Goal: Task Accomplishment & Management: Complete application form

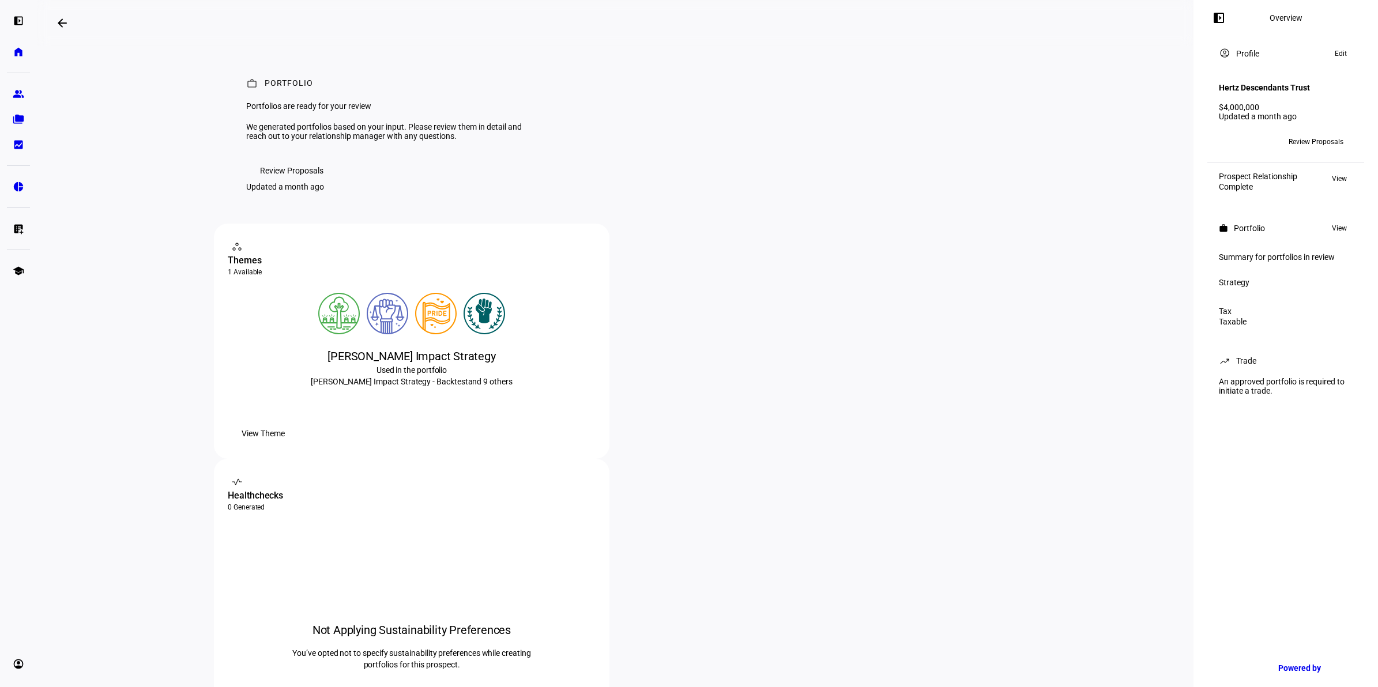
click at [306, 182] on span "Review Proposals" at bounding box center [291, 170] width 63 height 23
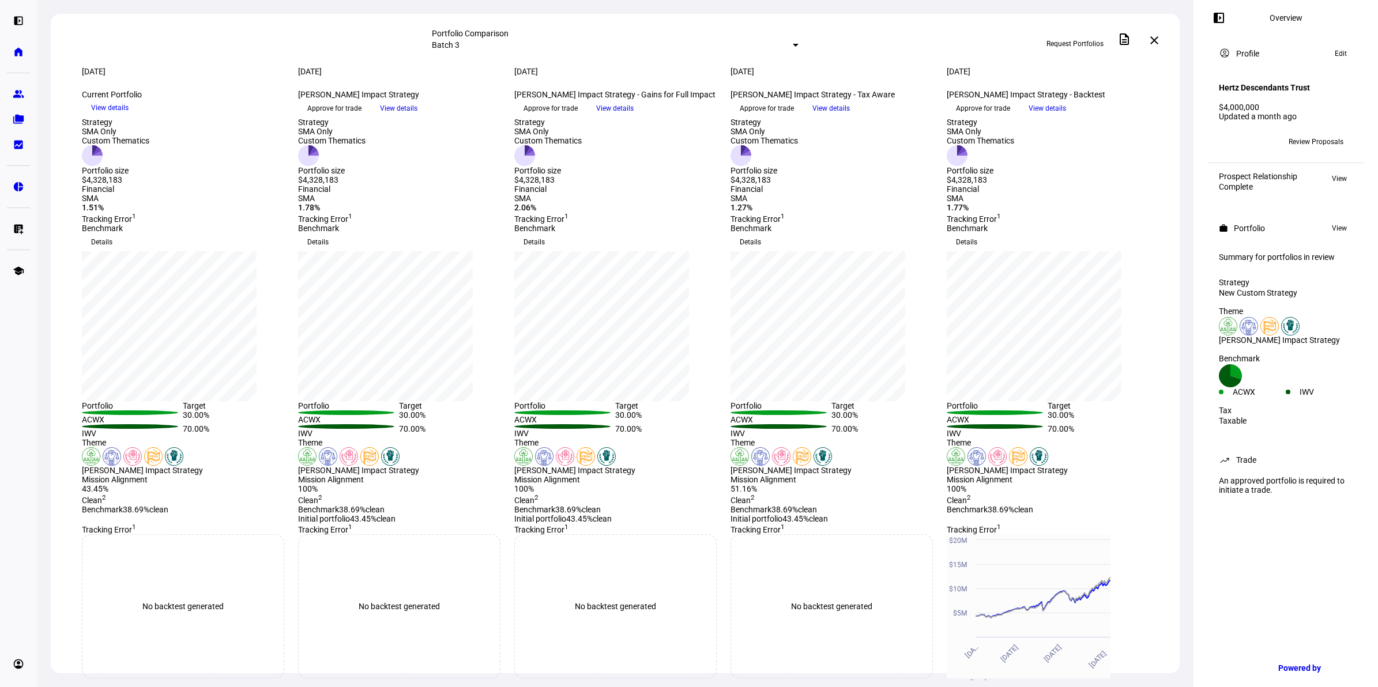
click at [788, 118] on span "Approve for trade" at bounding box center [767, 108] width 54 height 18
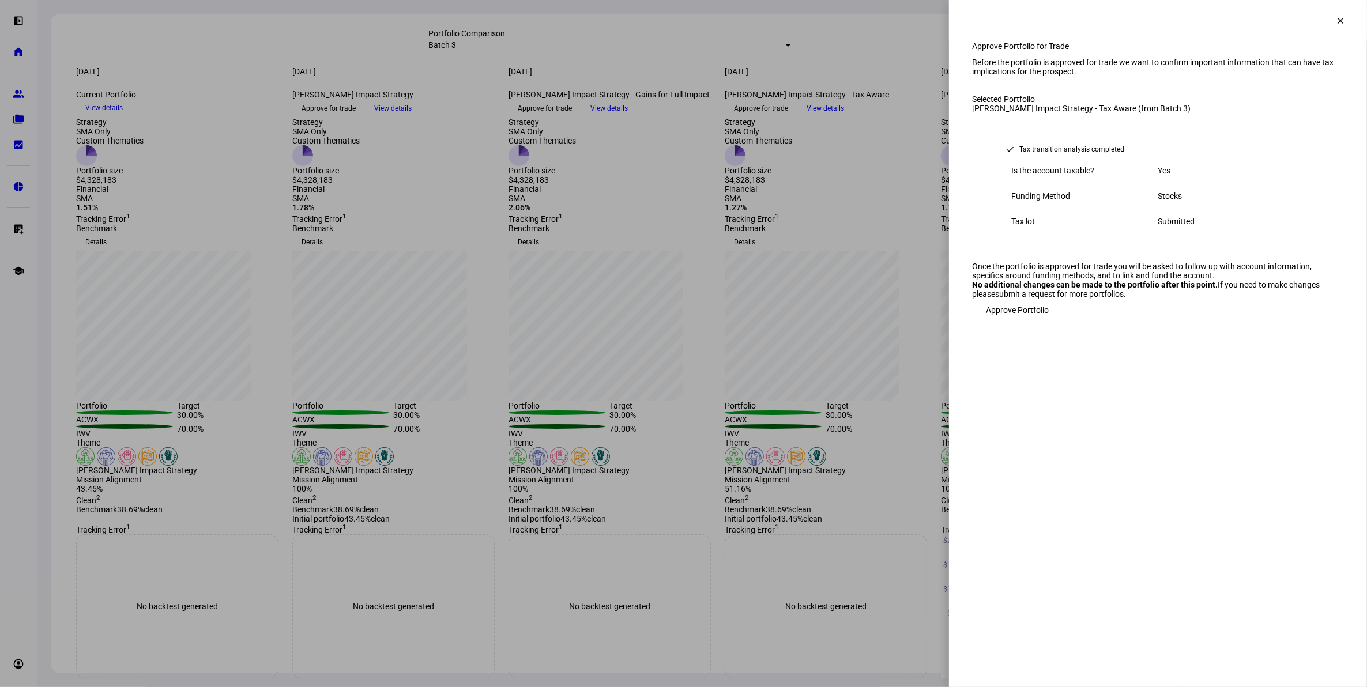
click at [1035, 322] on span "Approve Portfolio" at bounding box center [1017, 310] width 63 height 23
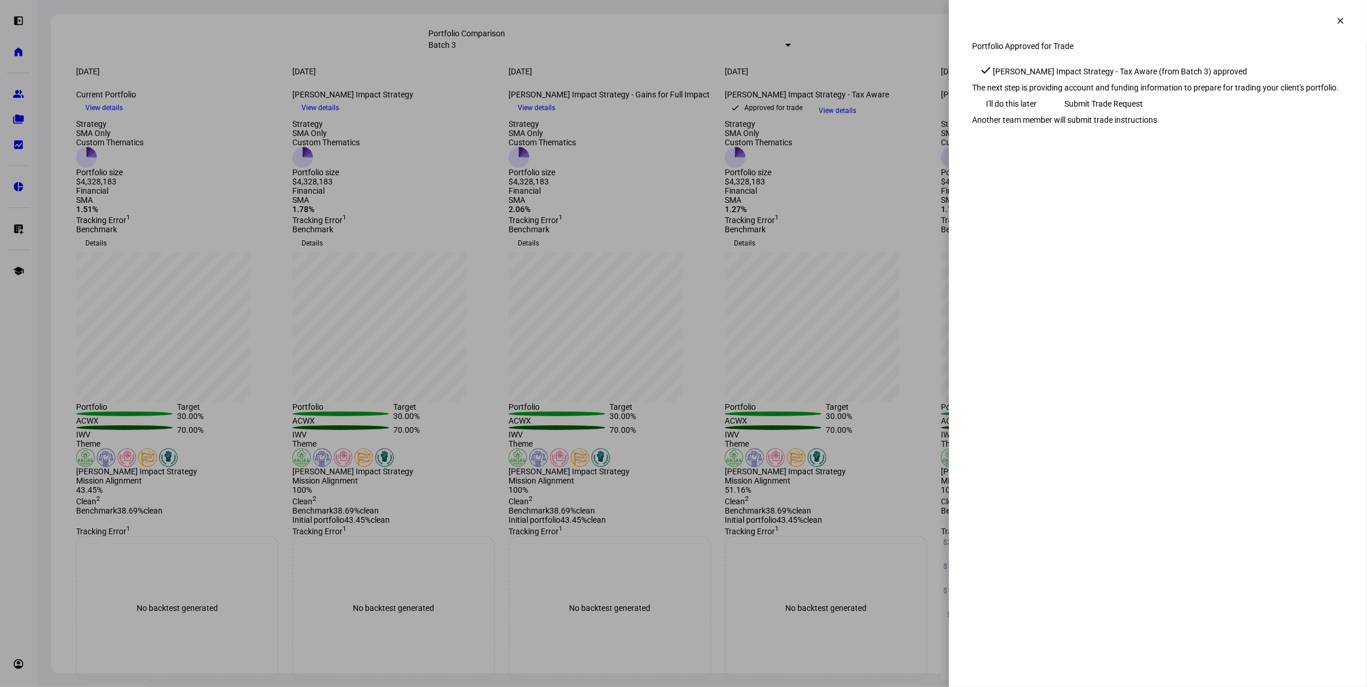
click at [1143, 115] on span "Submit Trade Request" at bounding box center [1103, 103] width 78 height 23
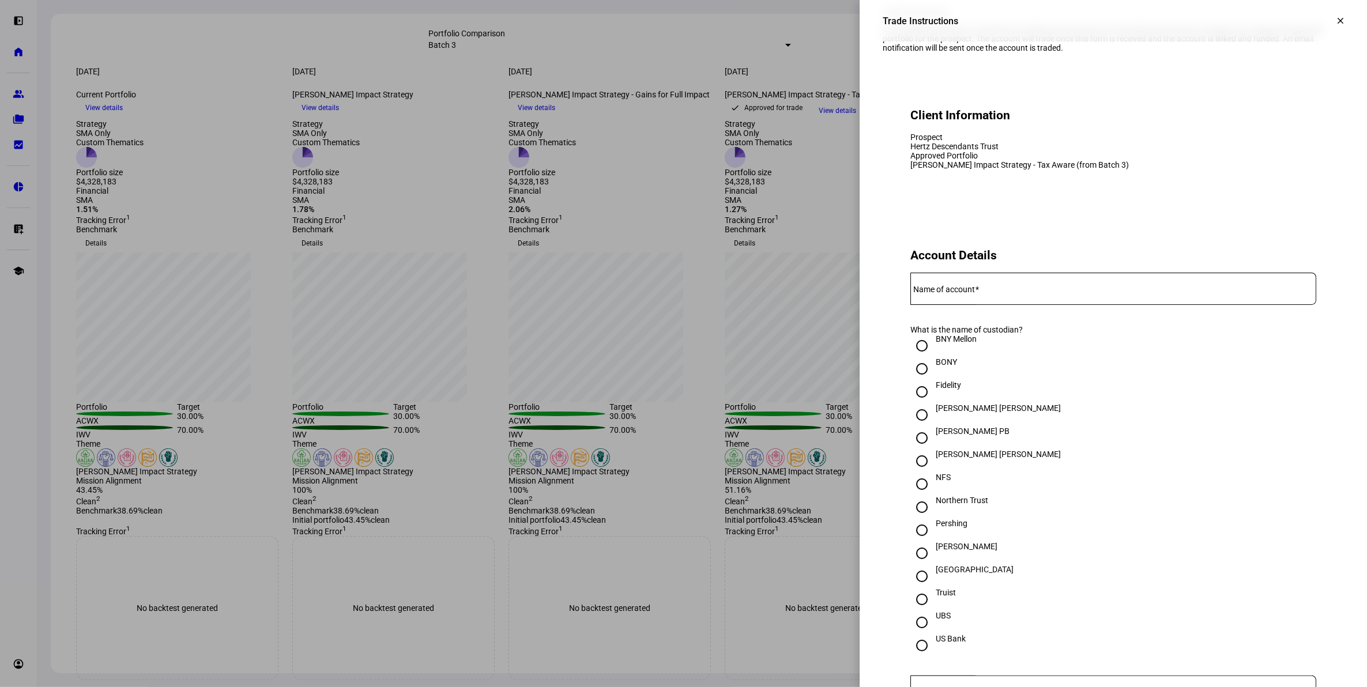
scroll to position [72, 0]
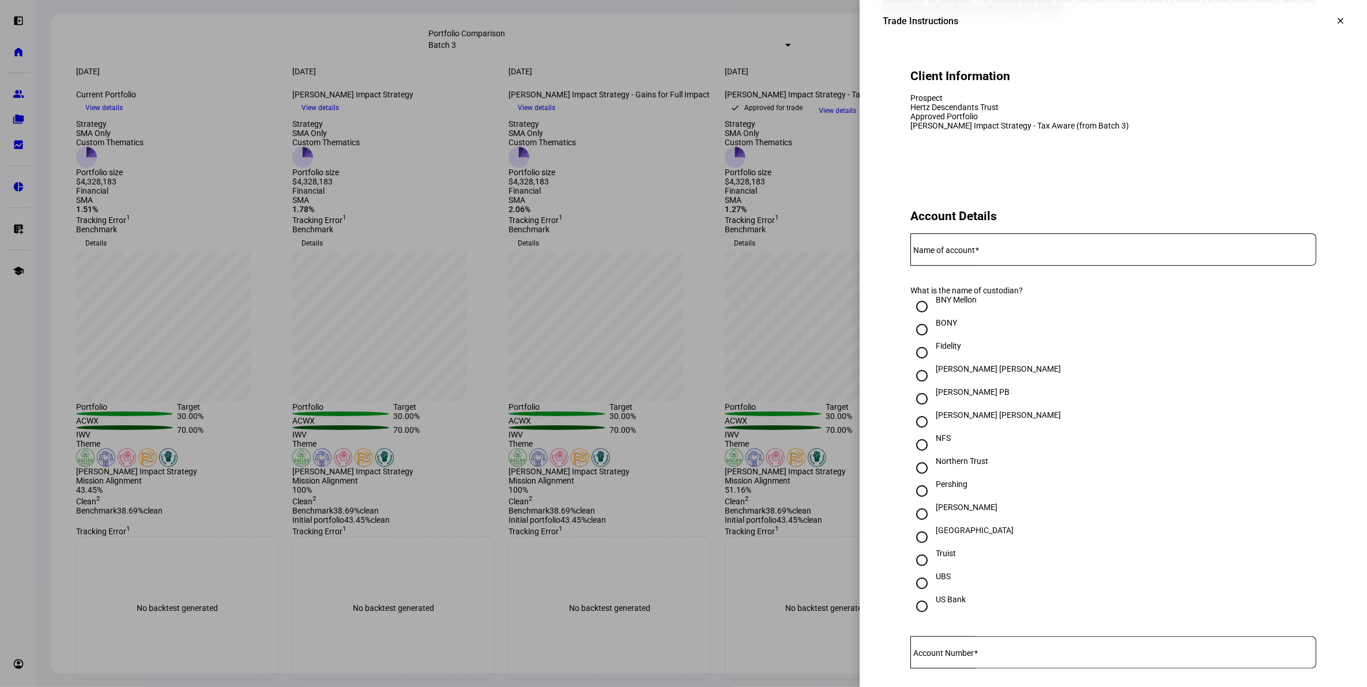
click at [910, 364] on input "Fidelity" at bounding box center [921, 352] width 23 height 23
radio input "true"
click at [1001, 252] on input "Name of account" at bounding box center [1113, 247] width 406 height 9
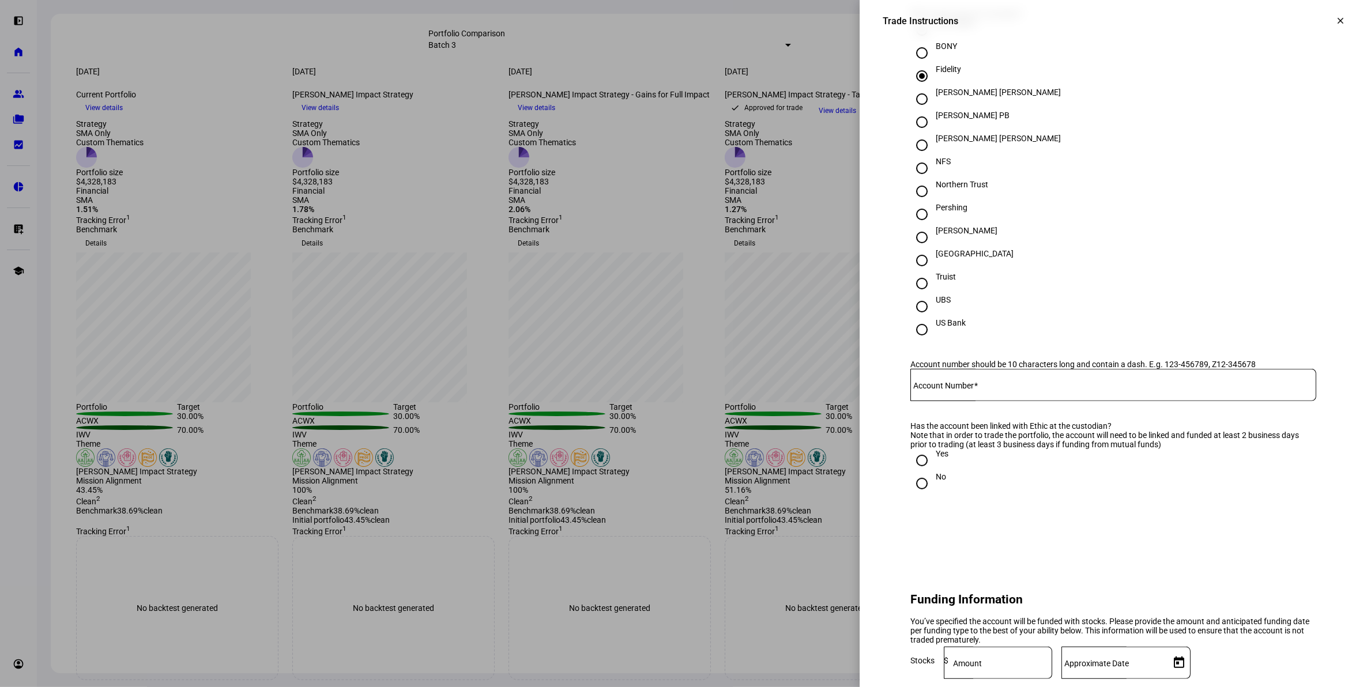
scroll to position [360, 0]
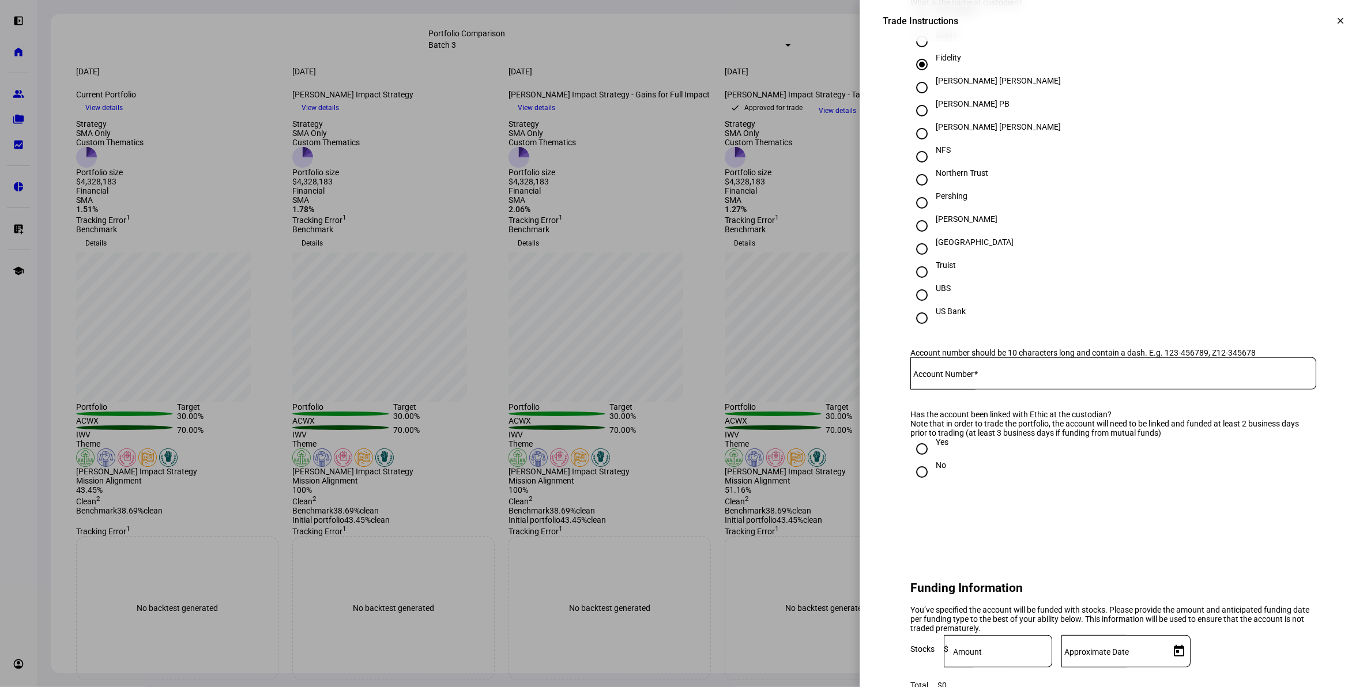
type input "Descendants Trust under will of [PERSON_NAME] and [PERSON_NAME]"
click at [975, 376] on input "Account Number" at bounding box center [1113, 371] width 406 height 9
type input "668240470"
click at [936, 447] on div "Yes" at bounding box center [942, 442] width 13 height 9
click at [930, 461] on input "Yes" at bounding box center [921, 449] width 23 height 23
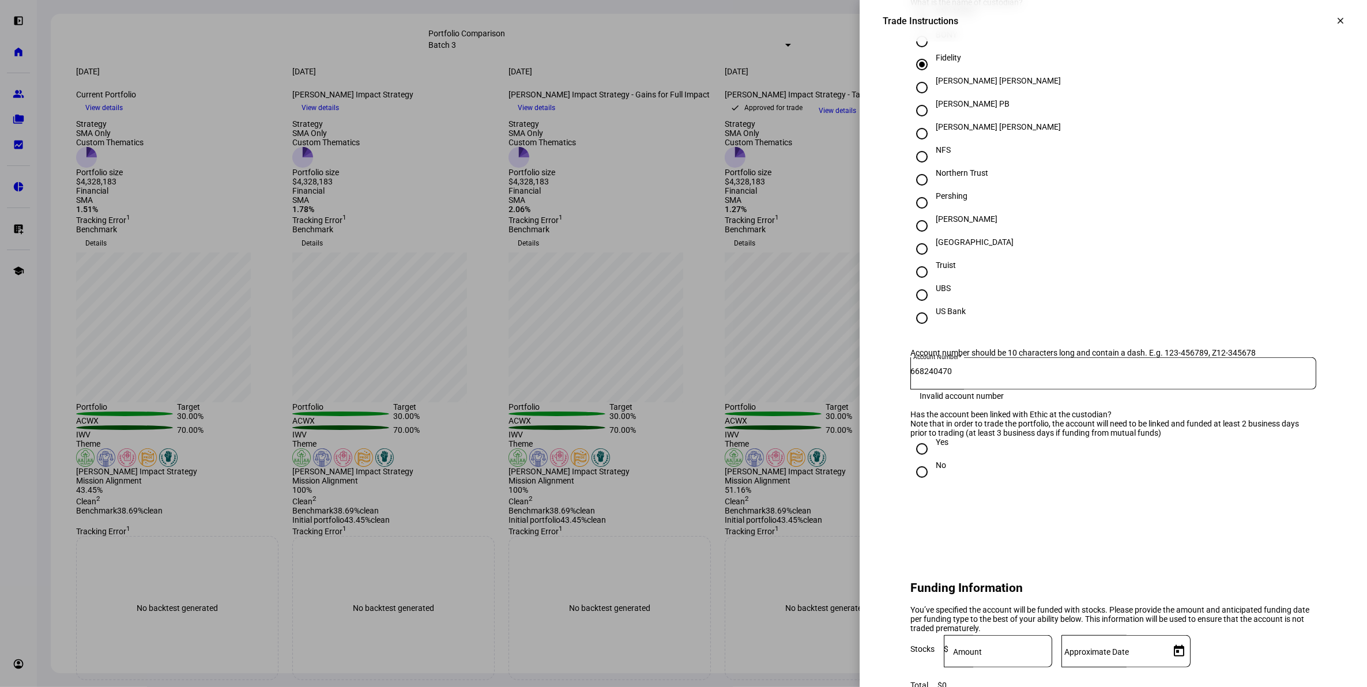
radio input "true"
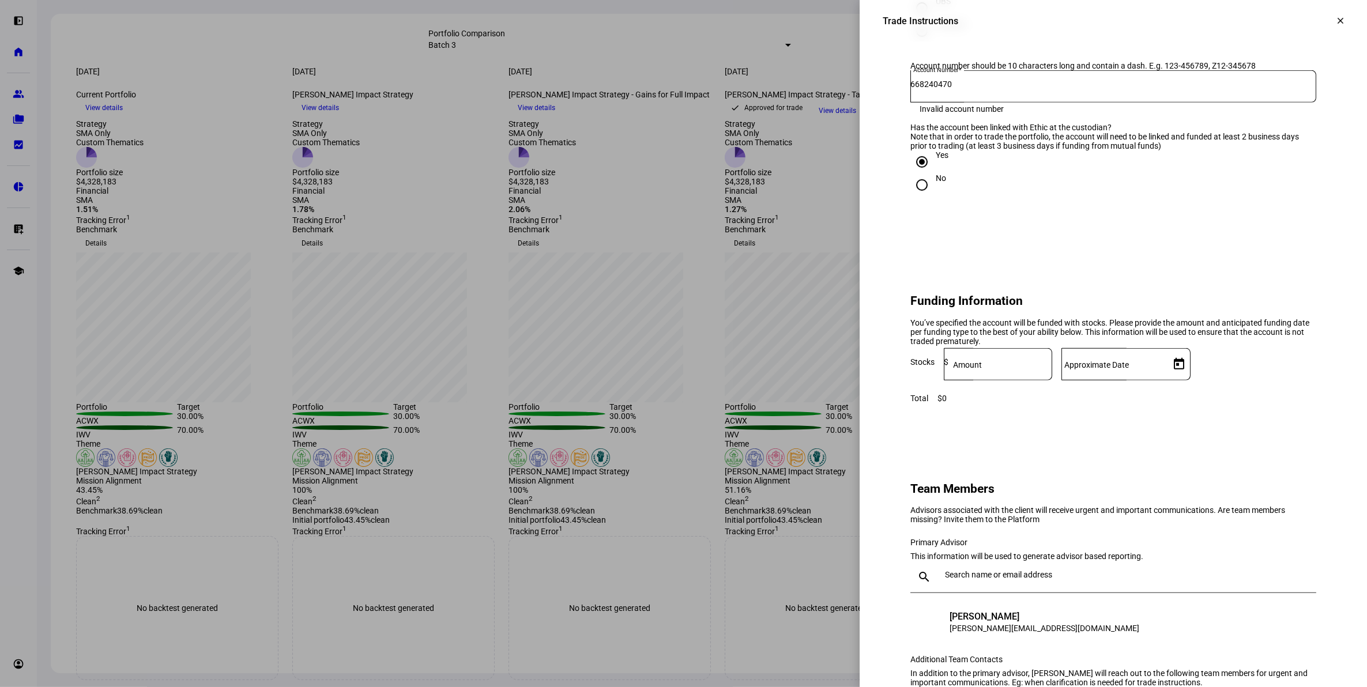
scroll to position [649, 0]
click at [1052, 366] on input at bounding box center [1000, 360] width 104 height 9
type input "4,409,629"
click at [1297, 390] on div "Stocks Amount $ 4,409,629 Approximate Date" at bounding box center [1113, 368] width 406 height 43
click at [1193, 377] on span "Open calendar" at bounding box center [1179, 363] width 28 height 28
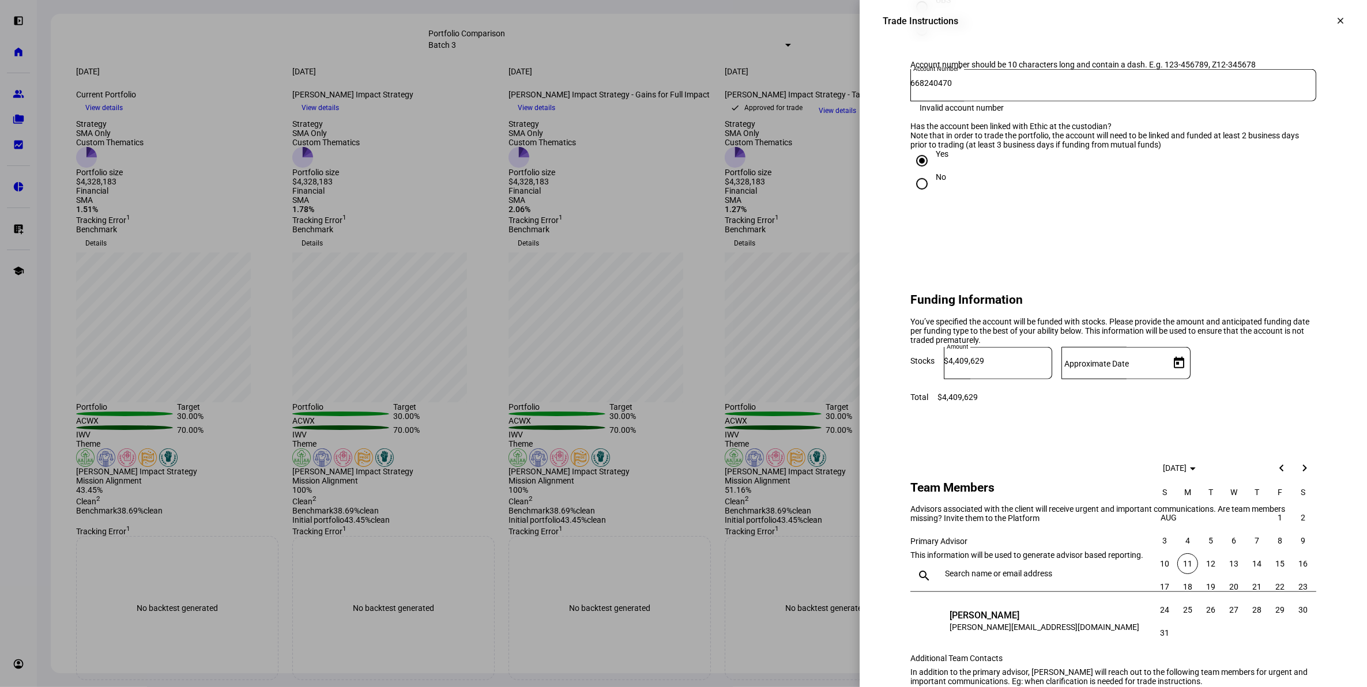
click at [1185, 560] on span "11" at bounding box center [1187, 563] width 21 height 21
type input "[DATE]"
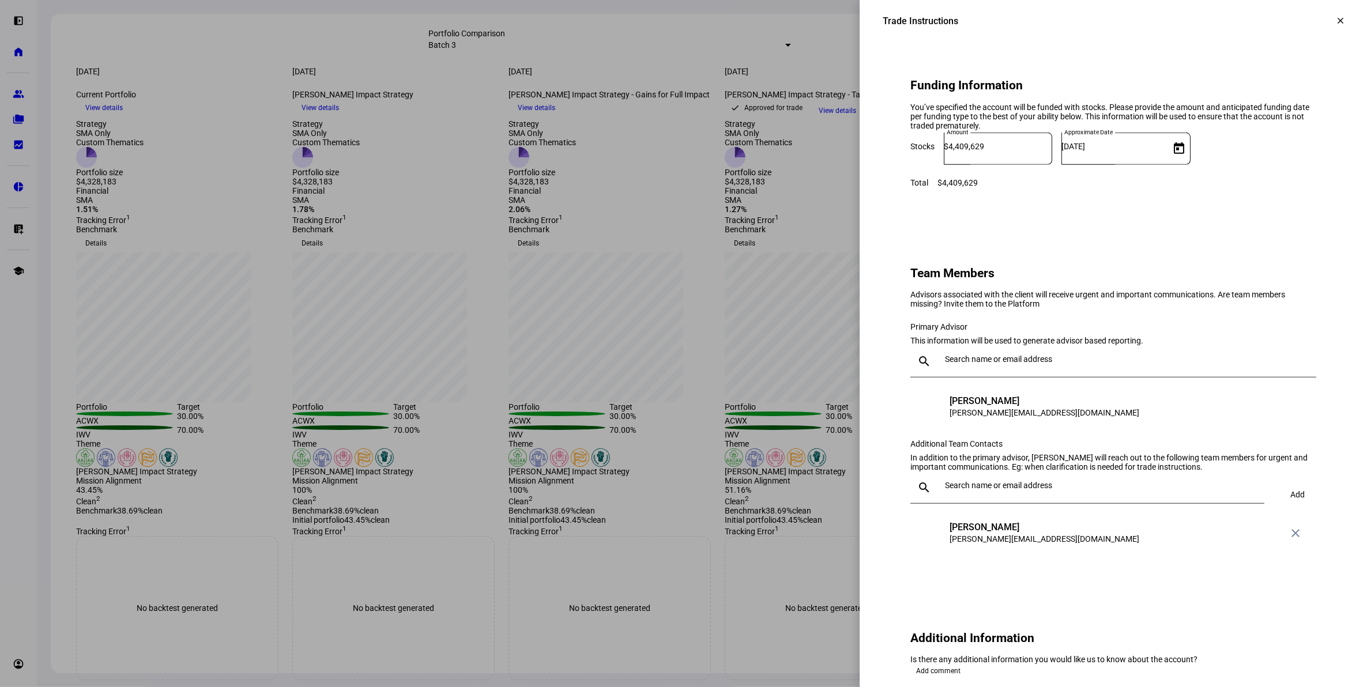
scroll to position [865, 0]
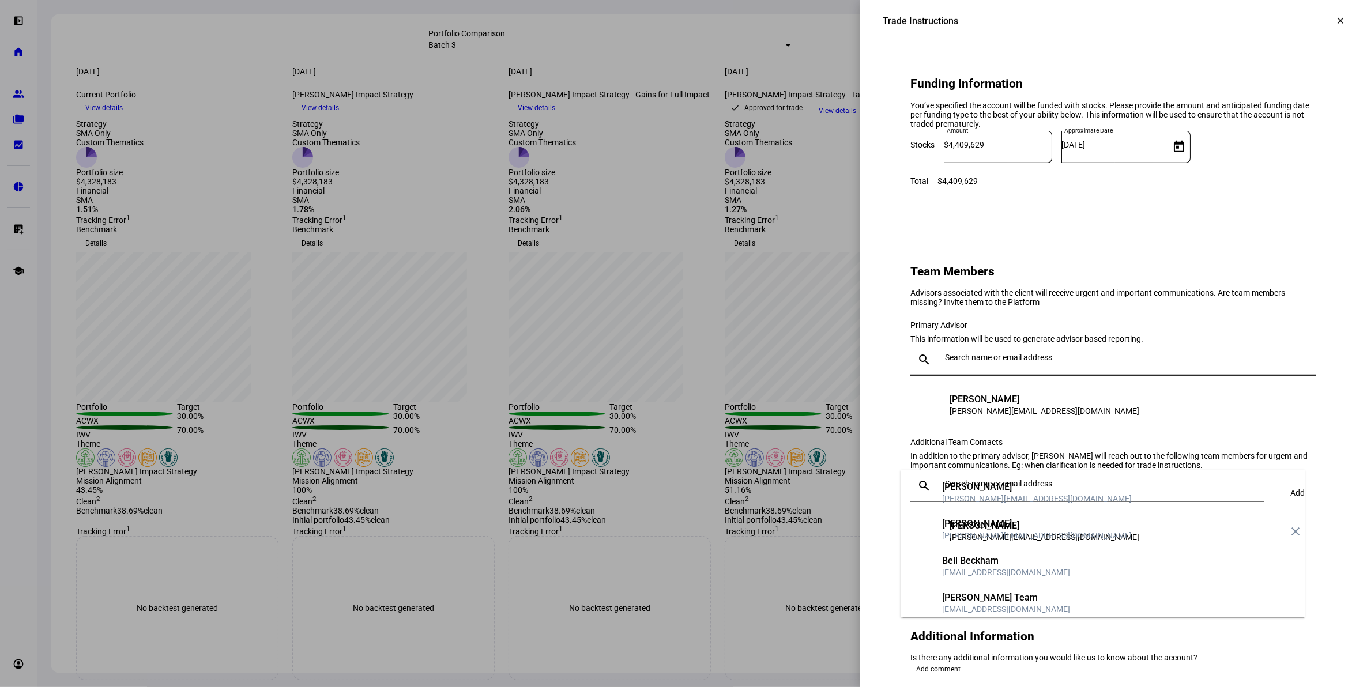
click at [1024, 362] on input "text" at bounding box center [1128, 357] width 367 height 9
click at [1110, 327] on eth-form-card "Team Members Advisors associated with the client will receive urgent and import…" at bounding box center [1113, 402] width 461 height 351
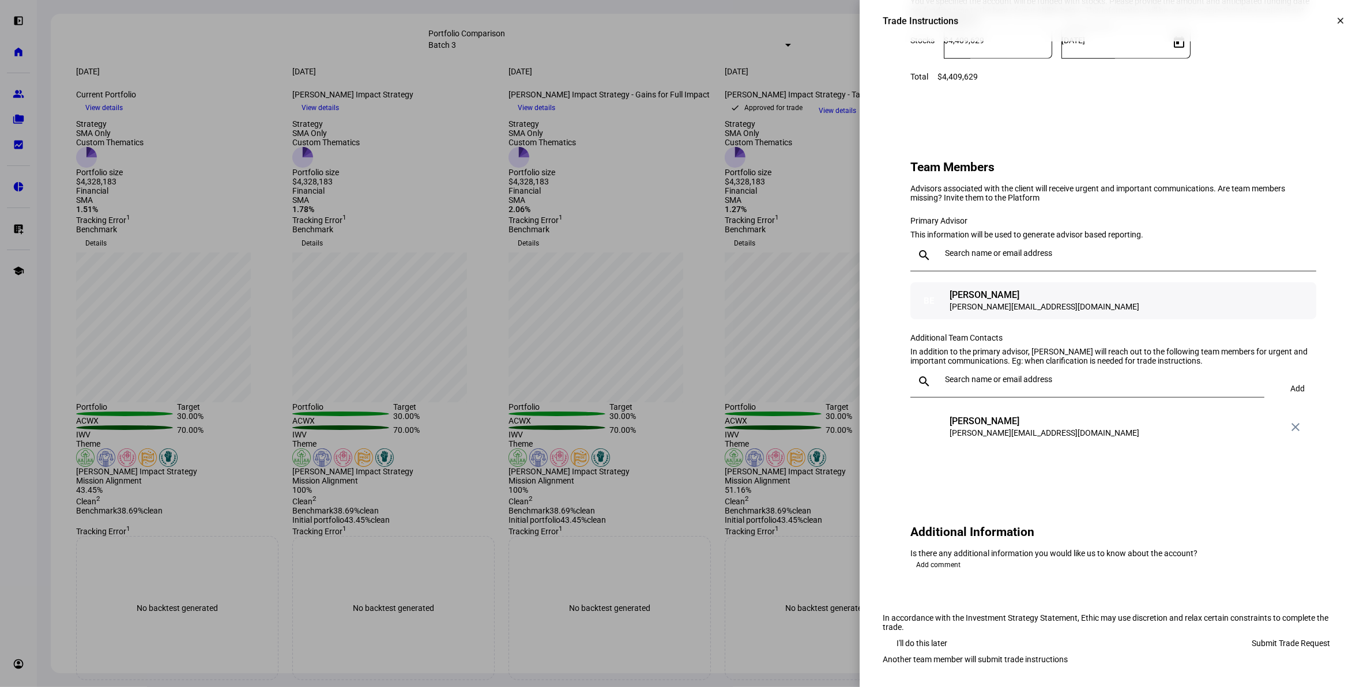
scroll to position [1081, 0]
click at [1012, 248] on input "text" at bounding box center [1128, 252] width 367 height 9
click at [1016, 221] on div "Primary Advisor This information will be used to generate advisor based reporti…" at bounding box center [1113, 267] width 406 height 103
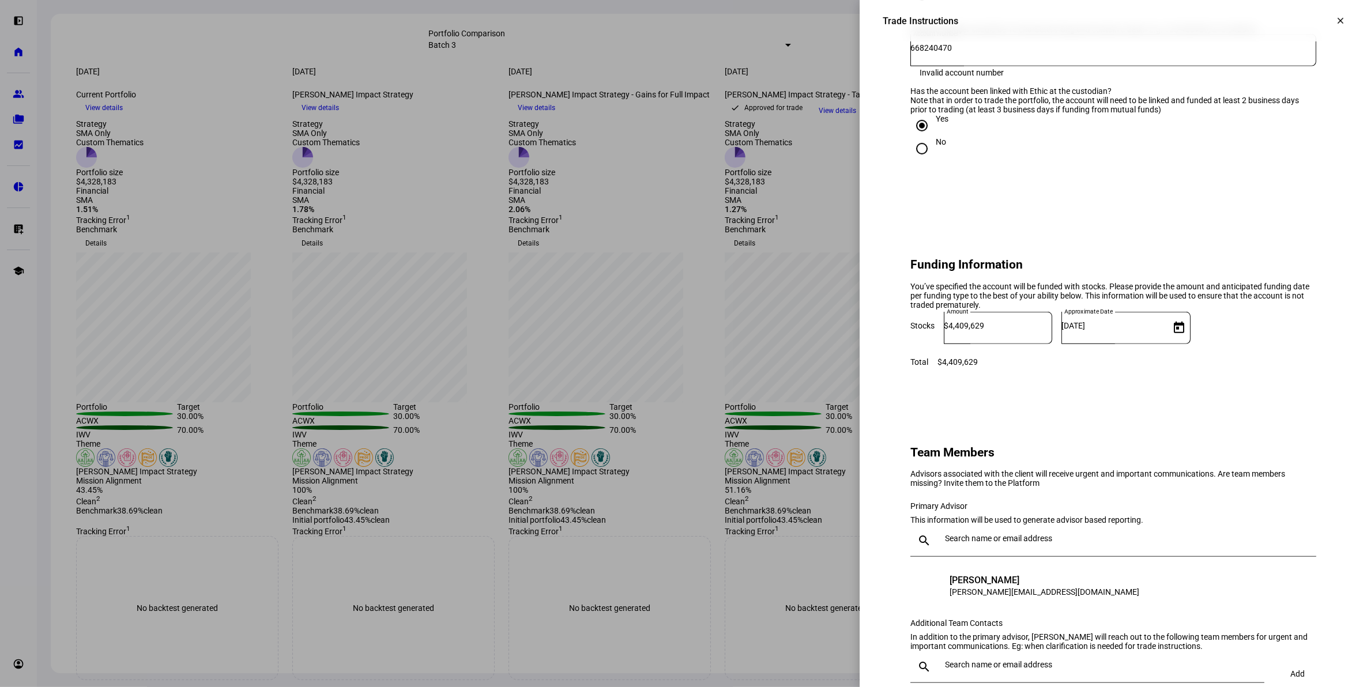
scroll to position [430, 0]
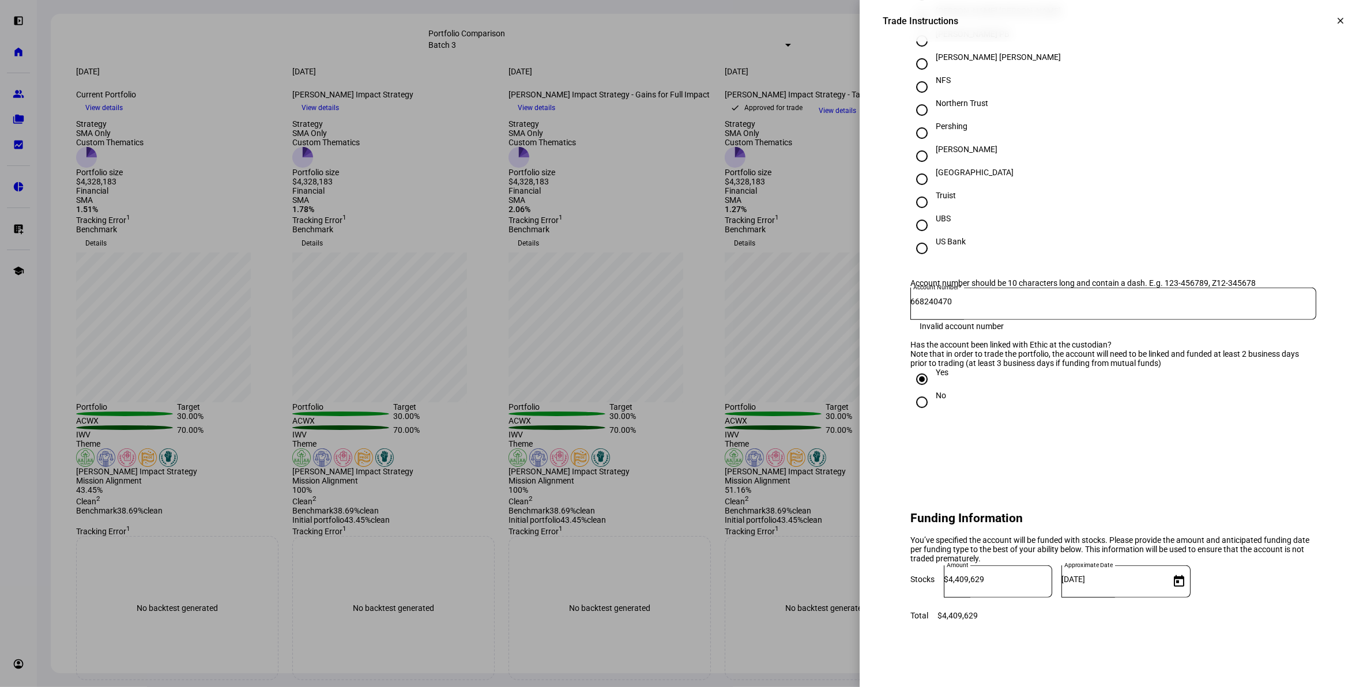
click at [1063, 306] on input "668240470" at bounding box center [1113, 301] width 406 height 9
type input "668-240470"
click at [1123, 460] on eth-form-card "Account Details Name of account Descendants Trust under will of [PERSON_NAME] a…" at bounding box center [1113, 137] width 461 height 646
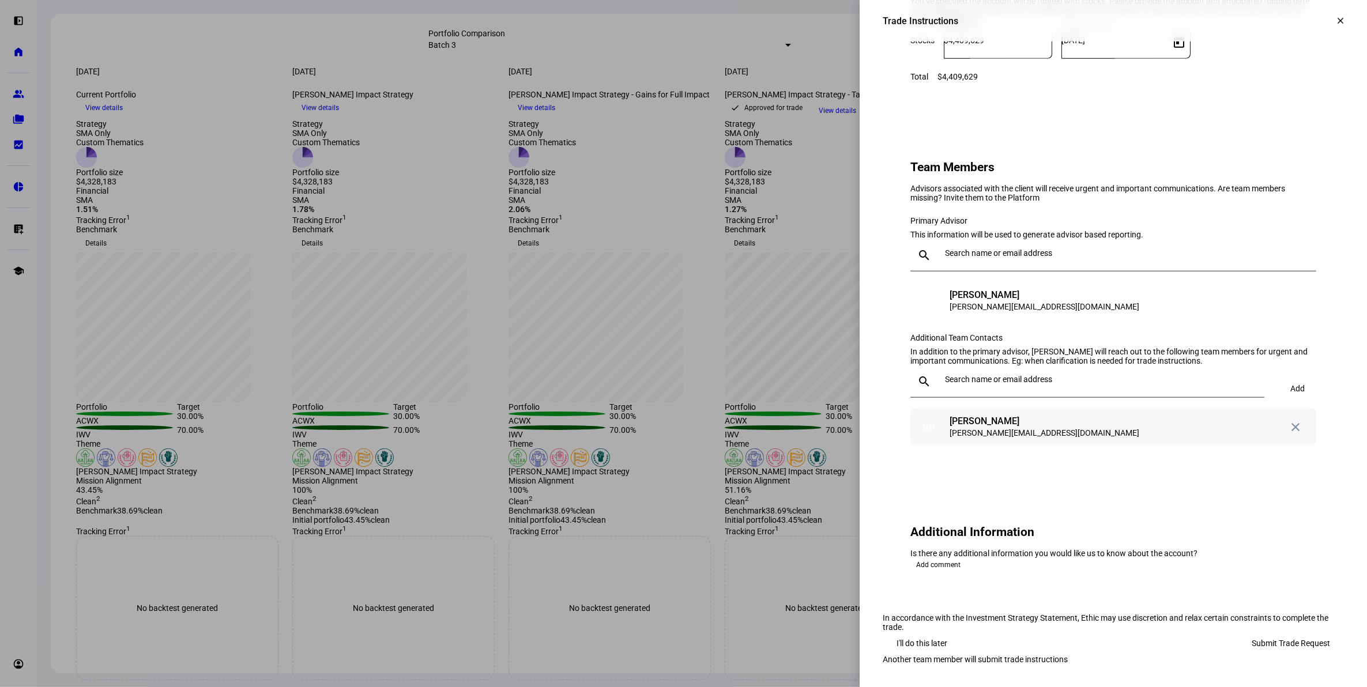
scroll to position [1151, 0]
click at [940, 558] on span "Add comment" at bounding box center [938, 565] width 44 height 14
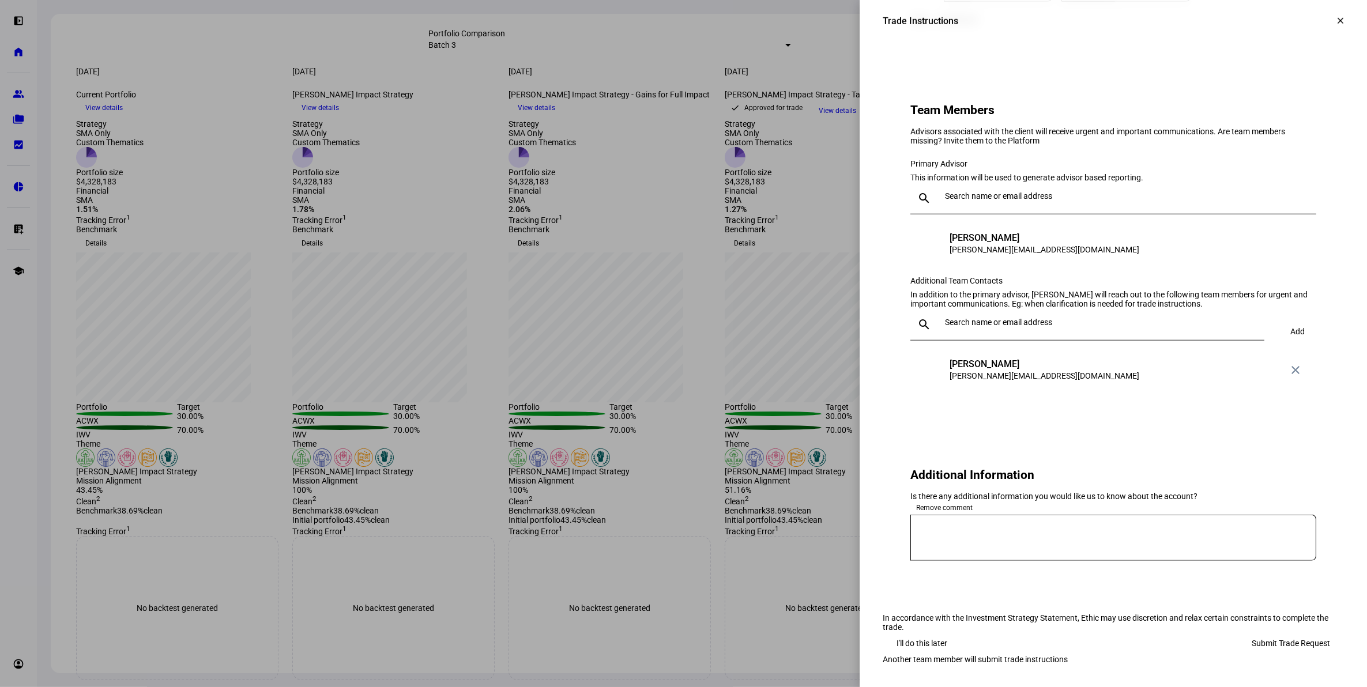
click at [967, 545] on textarea at bounding box center [1113, 538] width 406 height 28
click at [1090, 540] on textarea "Please sell all TSLA and hold" at bounding box center [1113, 538] width 406 height 28
click at [984, 524] on textarea "Please sell all TSLA and hold RIVN" at bounding box center [1113, 538] width 406 height 28
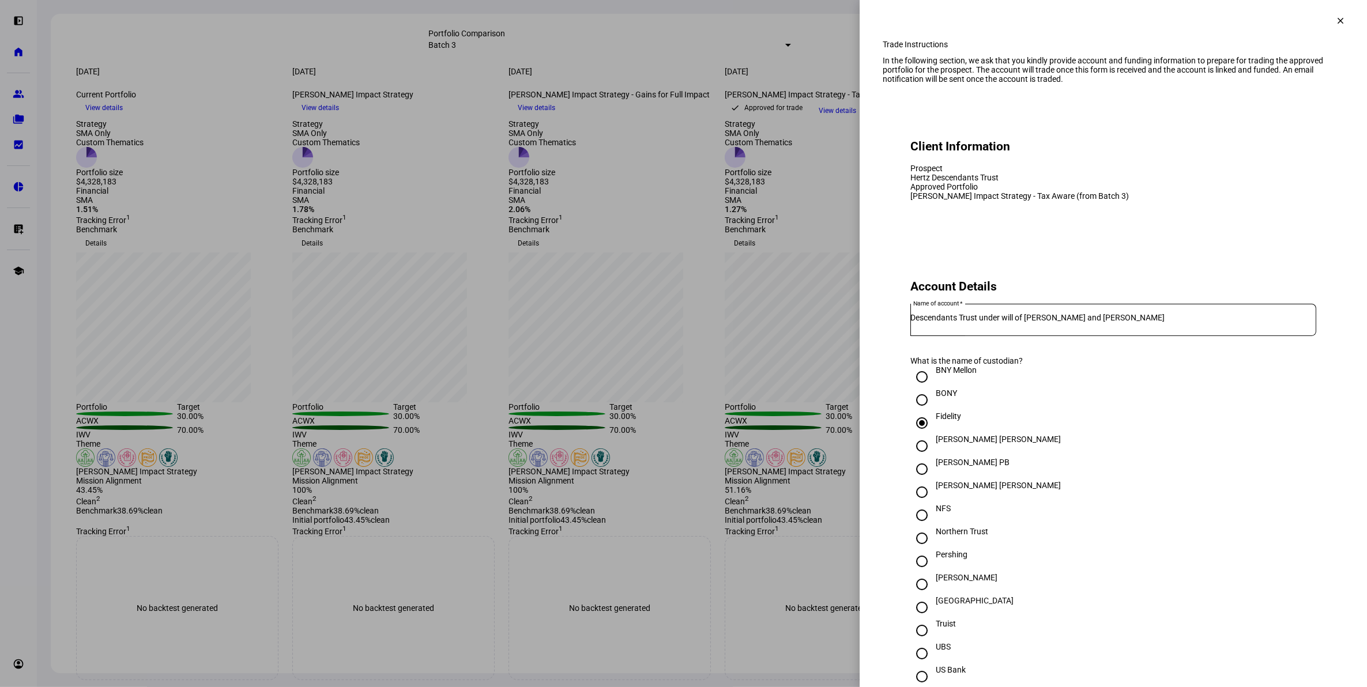
scroll to position [0, 0]
type textarea "Please sell all TSLA and hold RIVN"
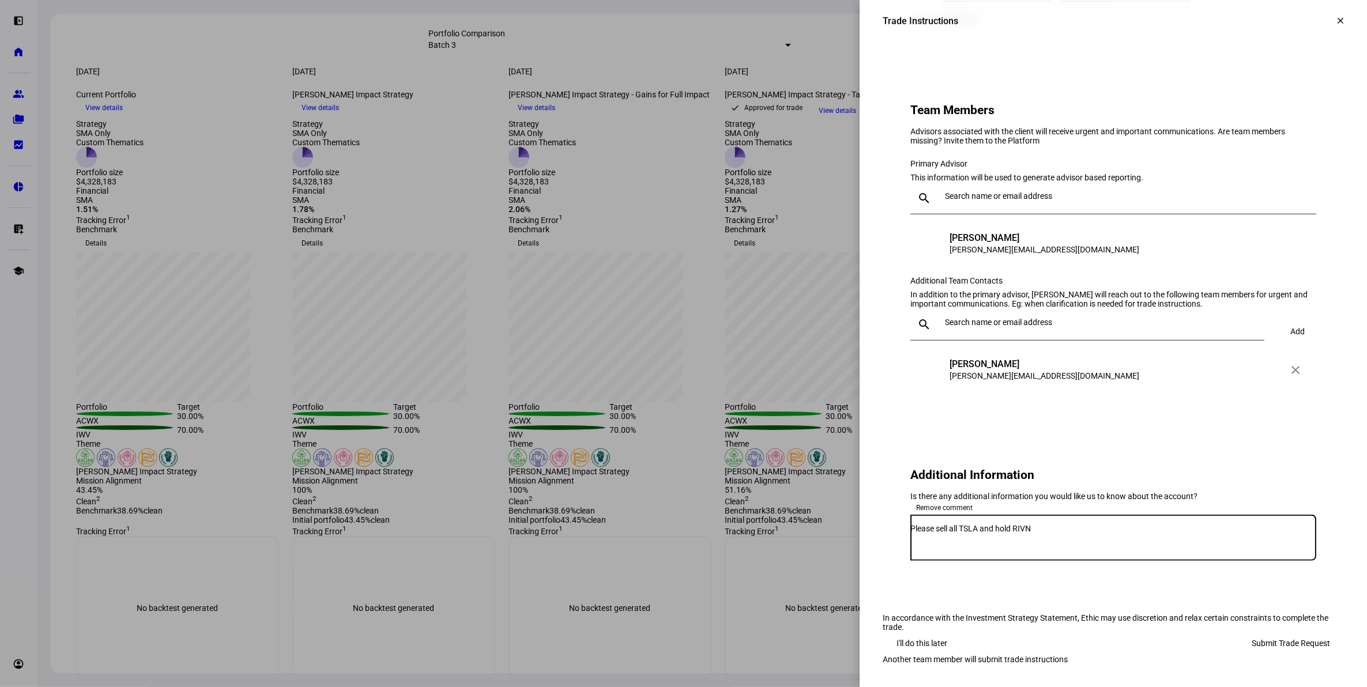
click at [1295, 632] on span "Submit Trade Request" at bounding box center [1291, 643] width 78 height 23
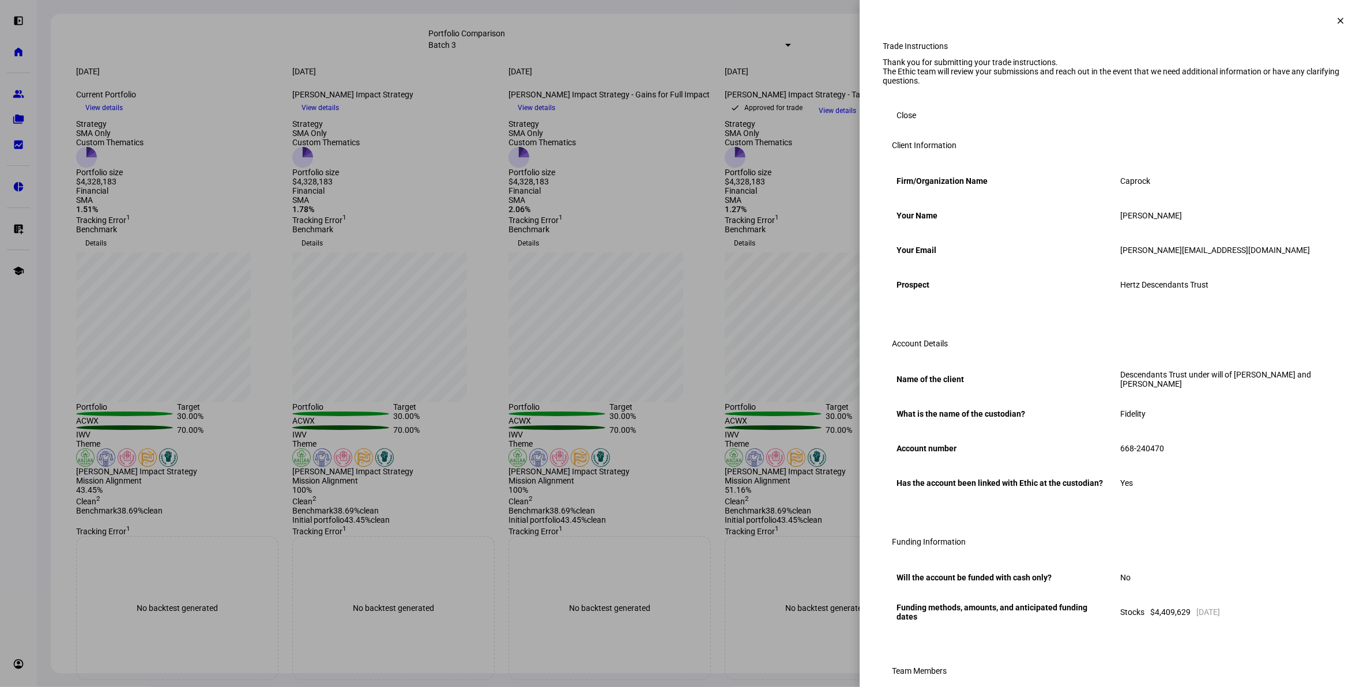
click at [897, 127] on span "Close" at bounding box center [906, 115] width 20 height 23
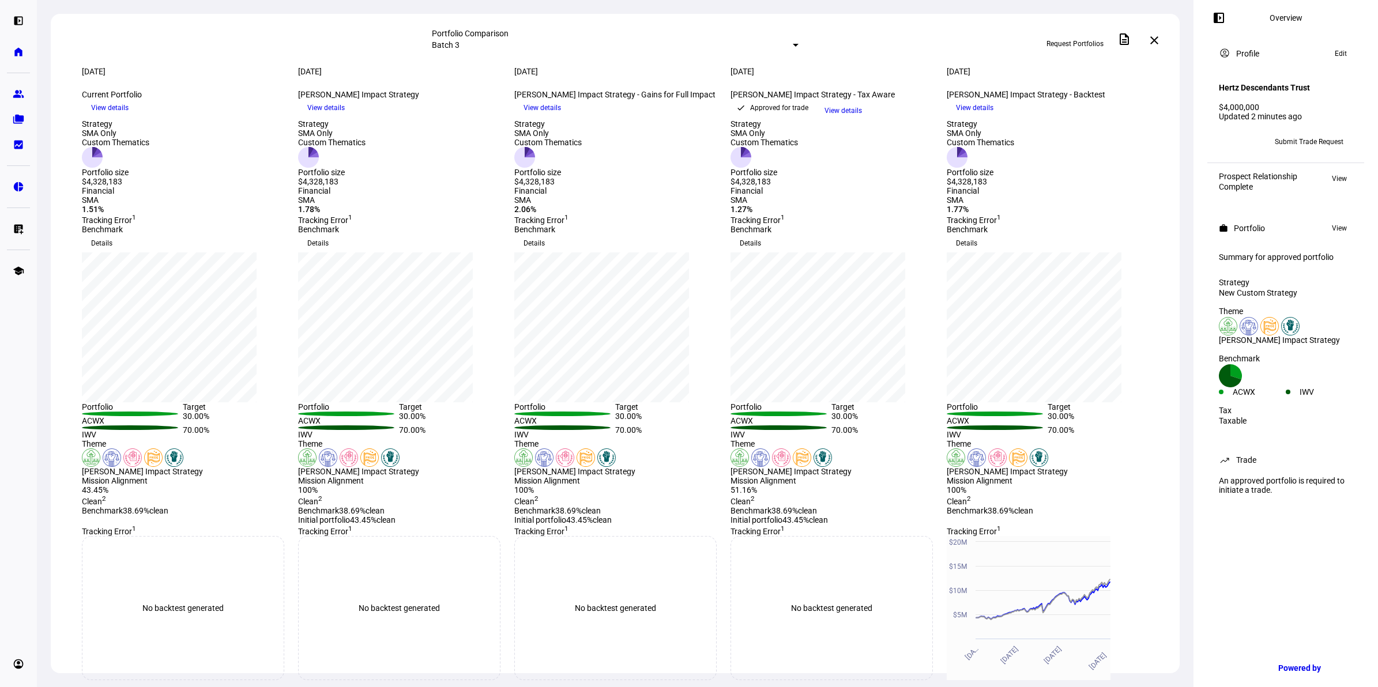
click at [862, 119] on span "View details" at bounding box center [842, 110] width 37 height 17
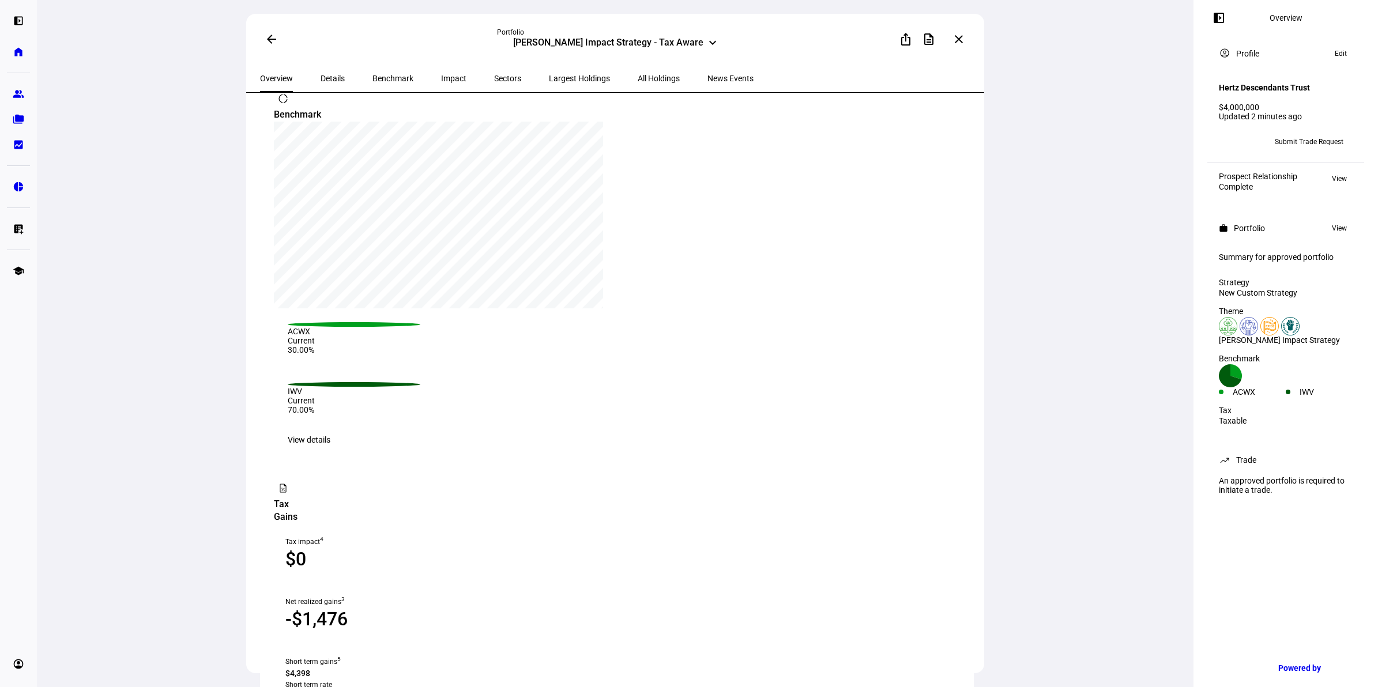
scroll to position [793, 0]
